Goal: Task Accomplishment & Management: Manage account settings

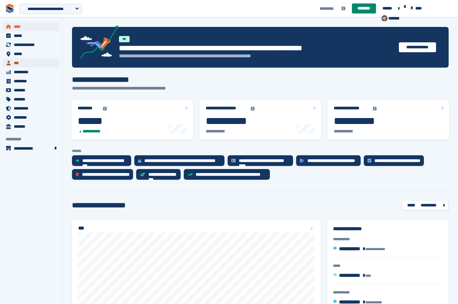
click at [30, 64] on span "***" at bounding box center [33, 63] width 38 height 9
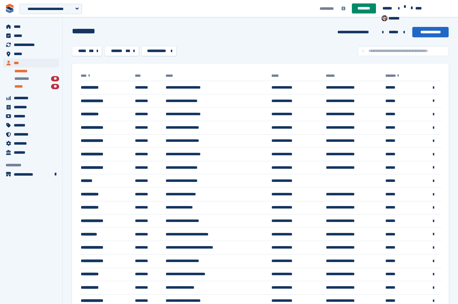
click at [32, 85] on div "***** **" at bounding box center [36, 87] width 45 height 6
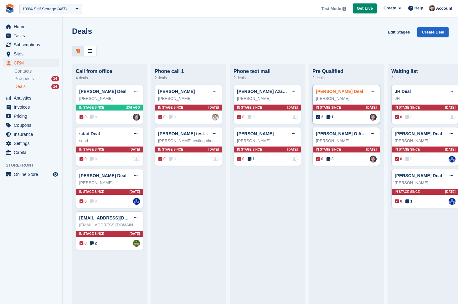
click at [346, 94] on link "[PERSON_NAME] Deal" at bounding box center [339, 91] width 47 height 5
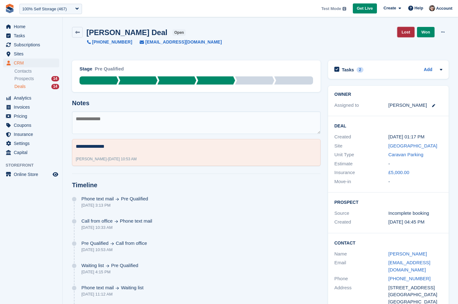
click at [411, 31] on link "Lost" at bounding box center [405, 32] width 17 height 10
